Goal: Answer question/provide support

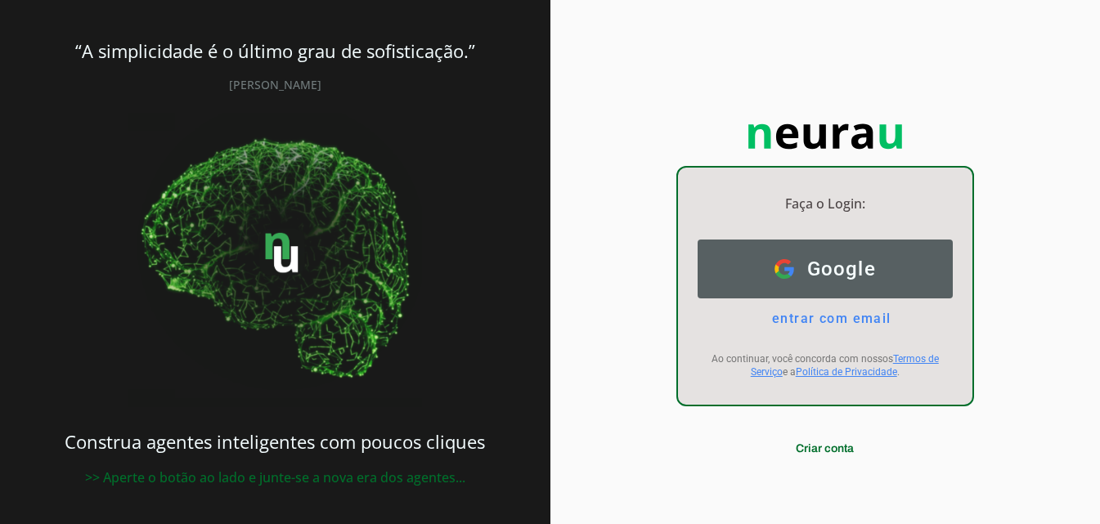
click at [876, 265] on button "Google Google" at bounding box center [824, 269] width 255 height 59
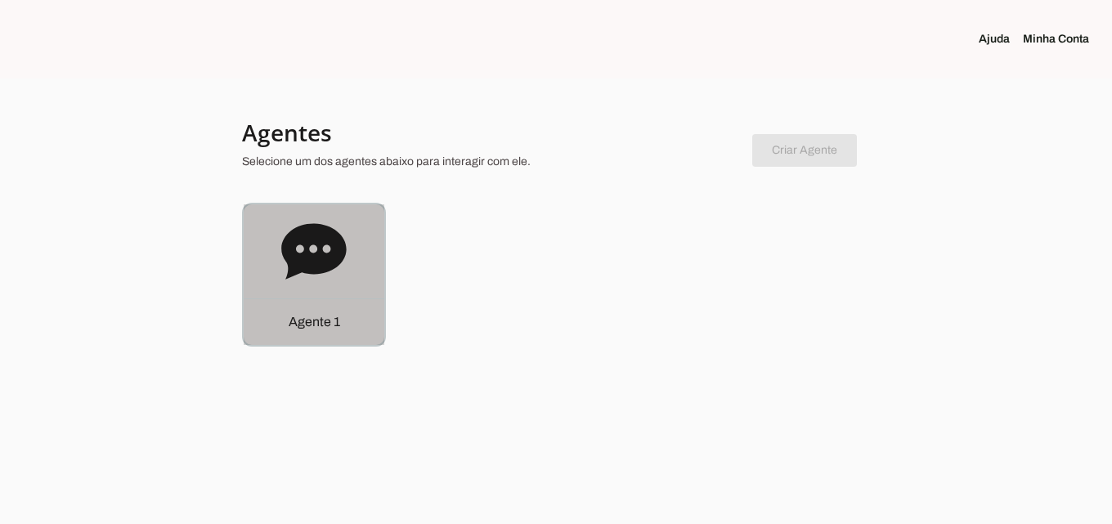
click at [358, 249] on div "Agente 1" at bounding box center [314, 274] width 141 height 141
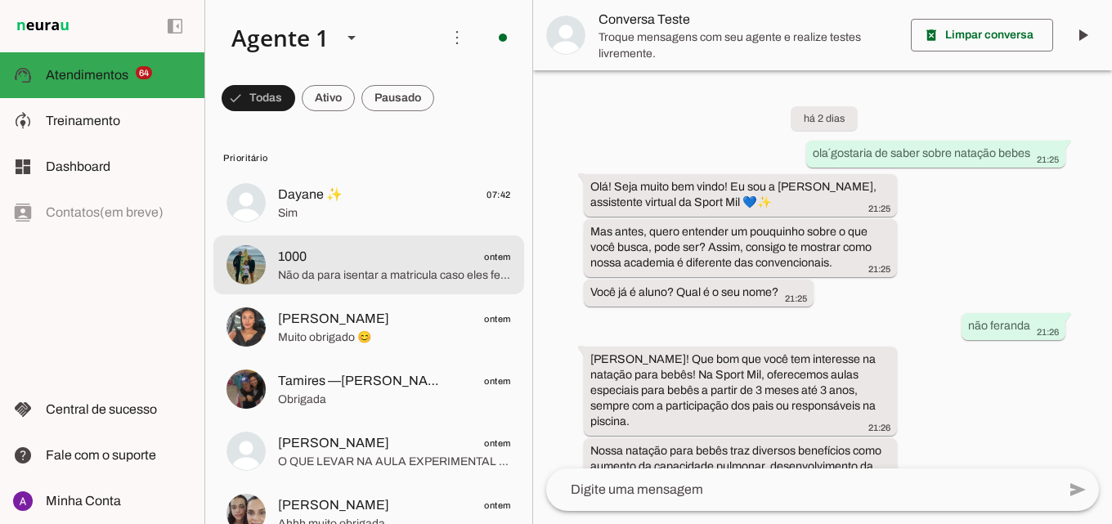
scroll to position [646, 0]
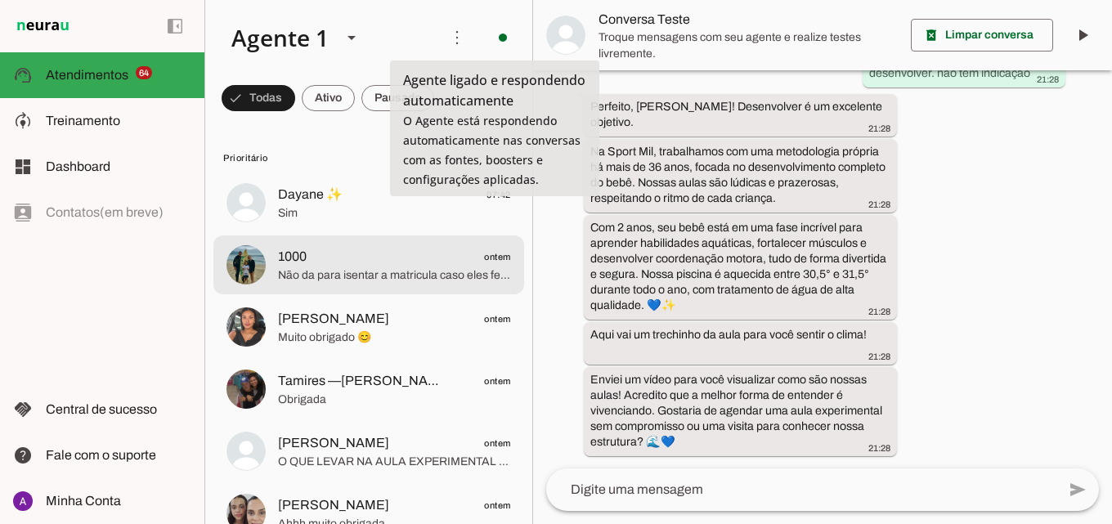
click at [406, 254] on span "1000 ontem" at bounding box center [394, 257] width 233 height 20
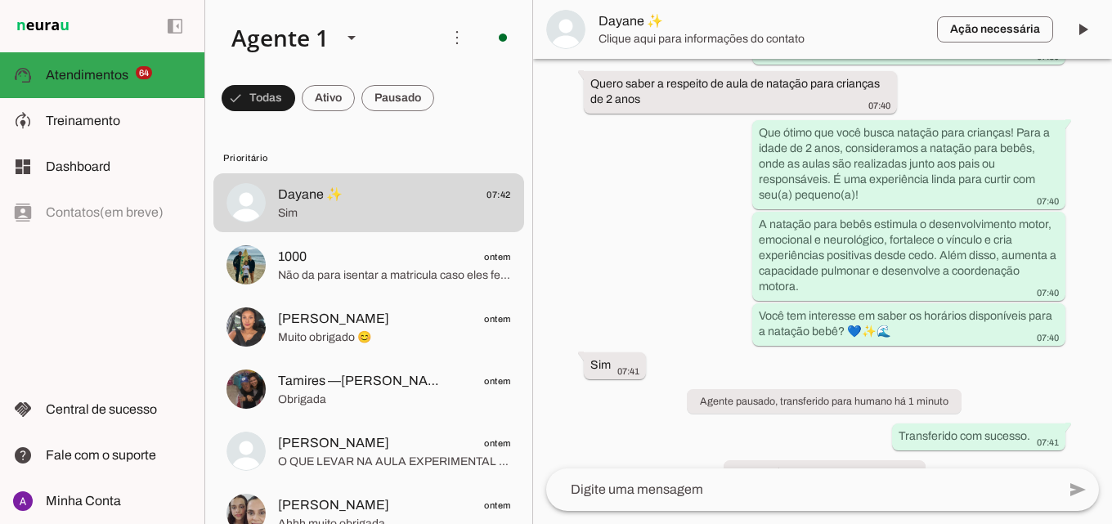
scroll to position [360, 0]
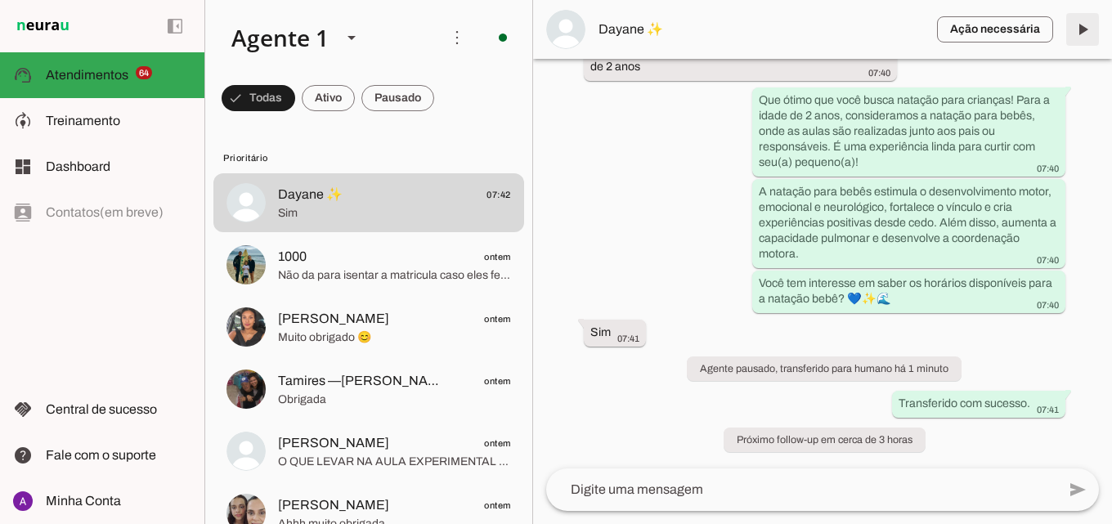
click at [1093, 22] on span at bounding box center [1082, 29] width 39 height 39
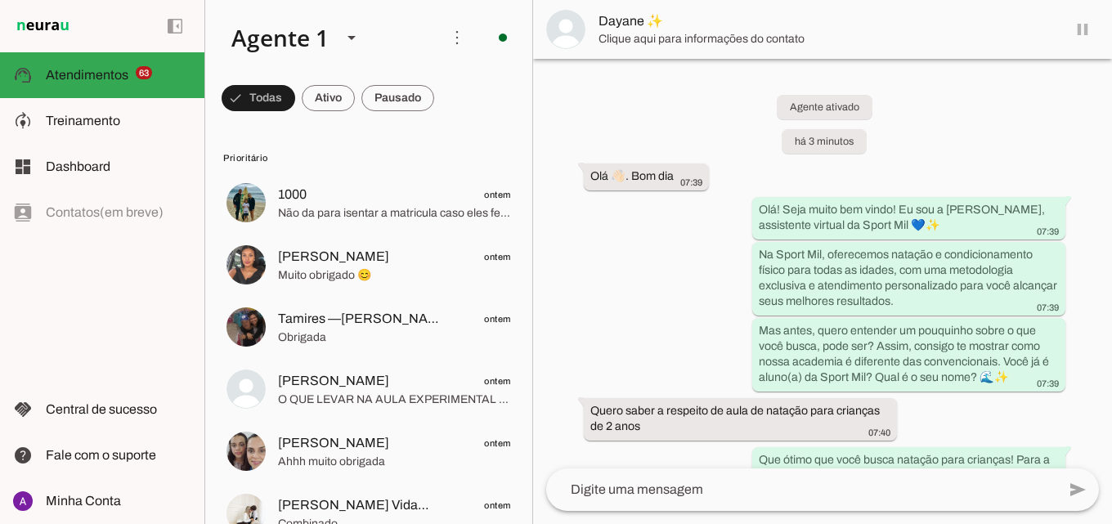
scroll to position [394, 0]
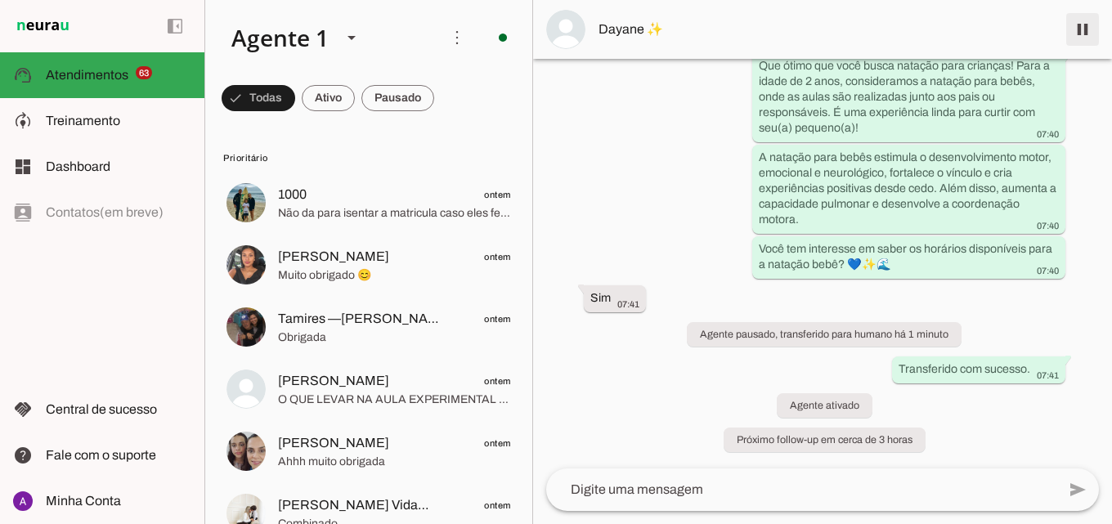
click at [1091, 17] on span at bounding box center [1082, 29] width 39 height 39
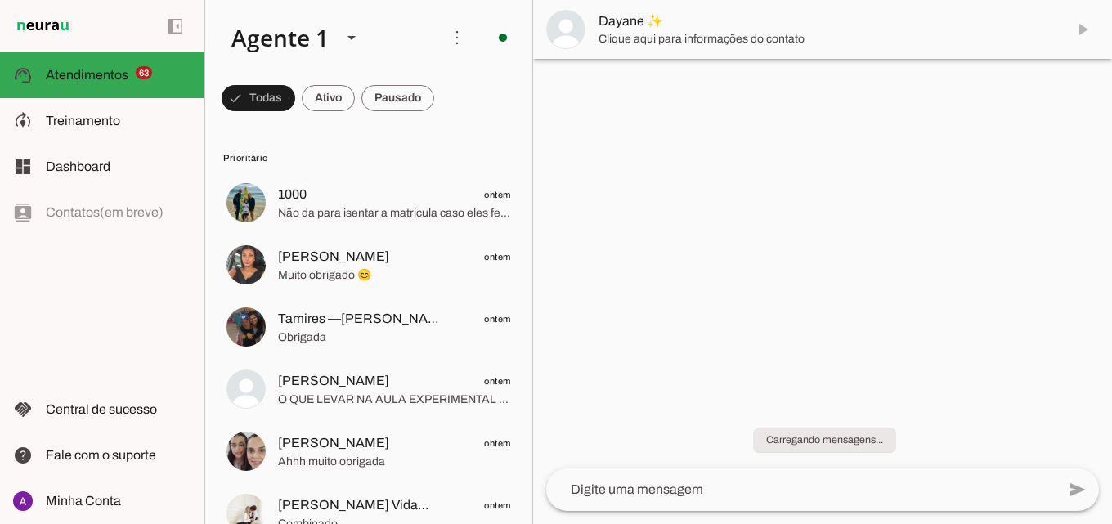
scroll to position [0, 0]
